Goal: Task Accomplishment & Management: Manage account settings

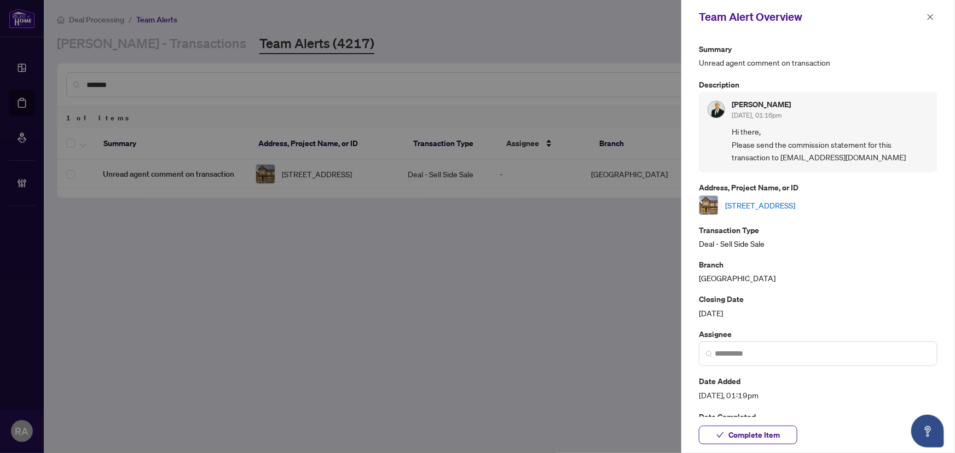
click at [933, 12] on span "button" at bounding box center [930, 17] width 8 height 18
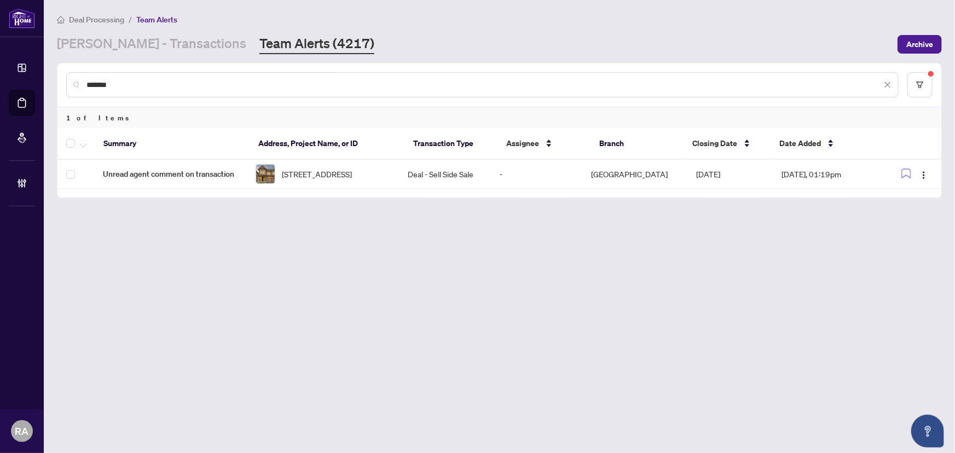
click at [282, 243] on main "Deal Processing / Team Alerts [PERSON_NAME] - Transactions Team Alerts (4217) A…" at bounding box center [499, 226] width 911 height 453
click at [491, 179] on td "Deal - Sell Side Sale" at bounding box center [444, 174] width 91 height 29
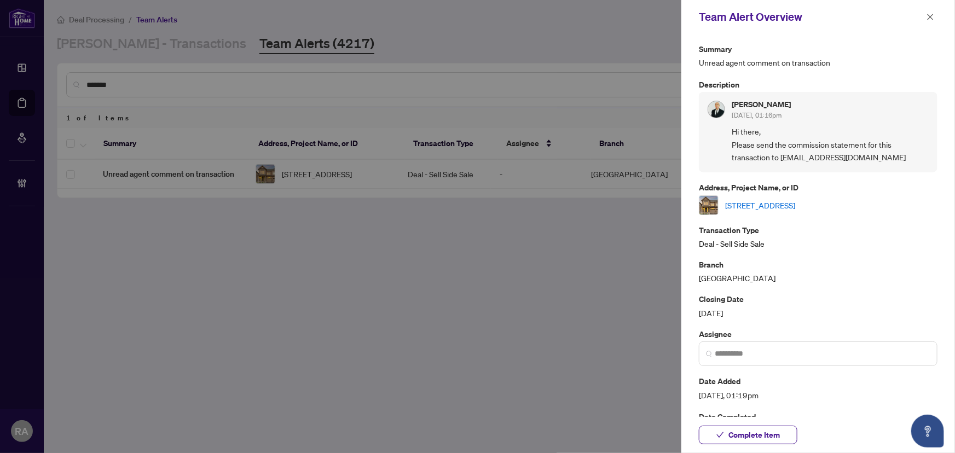
click at [795, 202] on link "[STREET_ADDRESS]" at bounding box center [760, 205] width 70 height 12
click at [931, 17] on icon "close" at bounding box center [930, 17] width 8 height 8
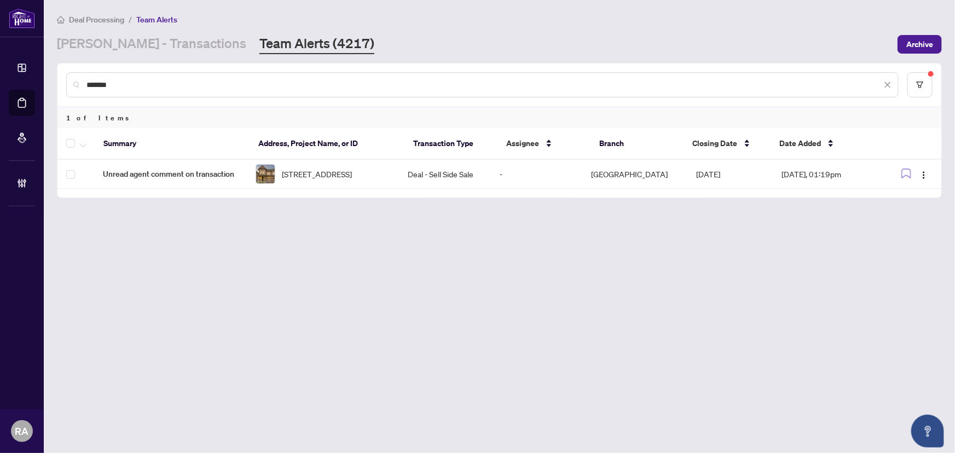
click at [890, 84] on icon "close" at bounding box center [888, 85] width 8 height 8
click at [703, 41] on div "[PERSON_NAME] - Transactions Team Alerts (4217)" at bounding box center [474, 44] width 834 height 20
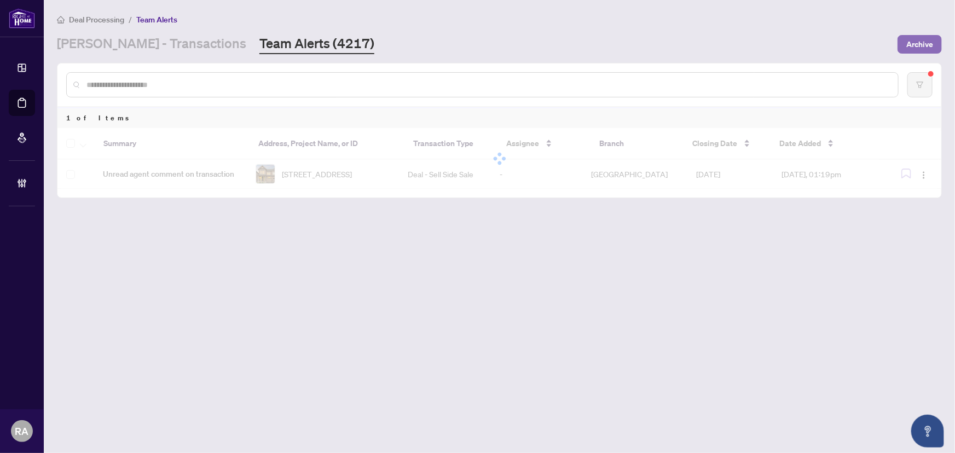
click at [919, 40] on span "Archive" at bounding box center [919, 45] width 27 height 18
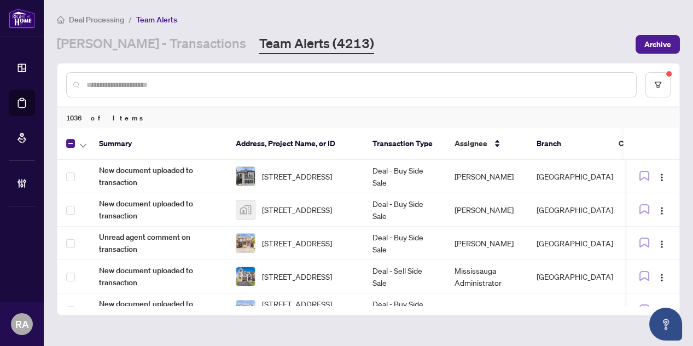
scroll to position [149, 0]
